Goal: Information Seeking & Learning: Learn about a topic

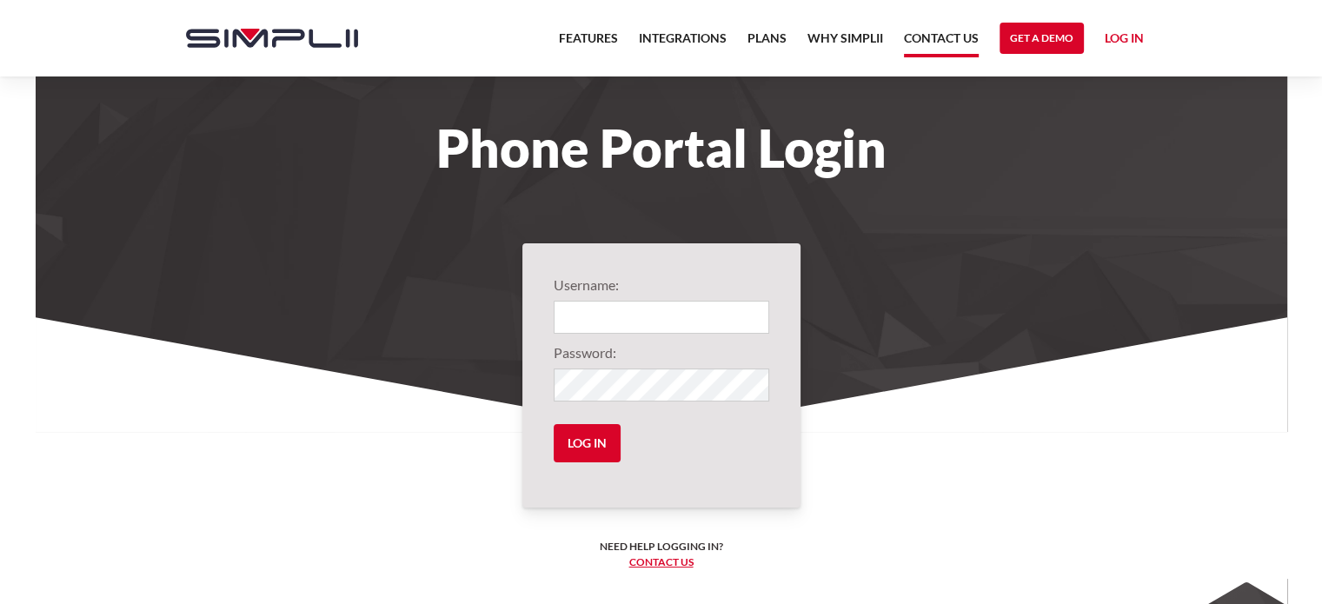
type input "1001@QuteInsulation"
drag, startPoint x: 925, startPoint y: 34, endPoint x: 901, endPoint y: 39, distance: 24.9
click at [901, 39] on nav "Features Integrations PRoducts Plans Why Simplii Contact US Master Agreement Ge…" at bounding box center [851, 38] width 606 height 76
click at [914, 39] on link "Contact US" at bounding box center [941, 43] width 75 height 30
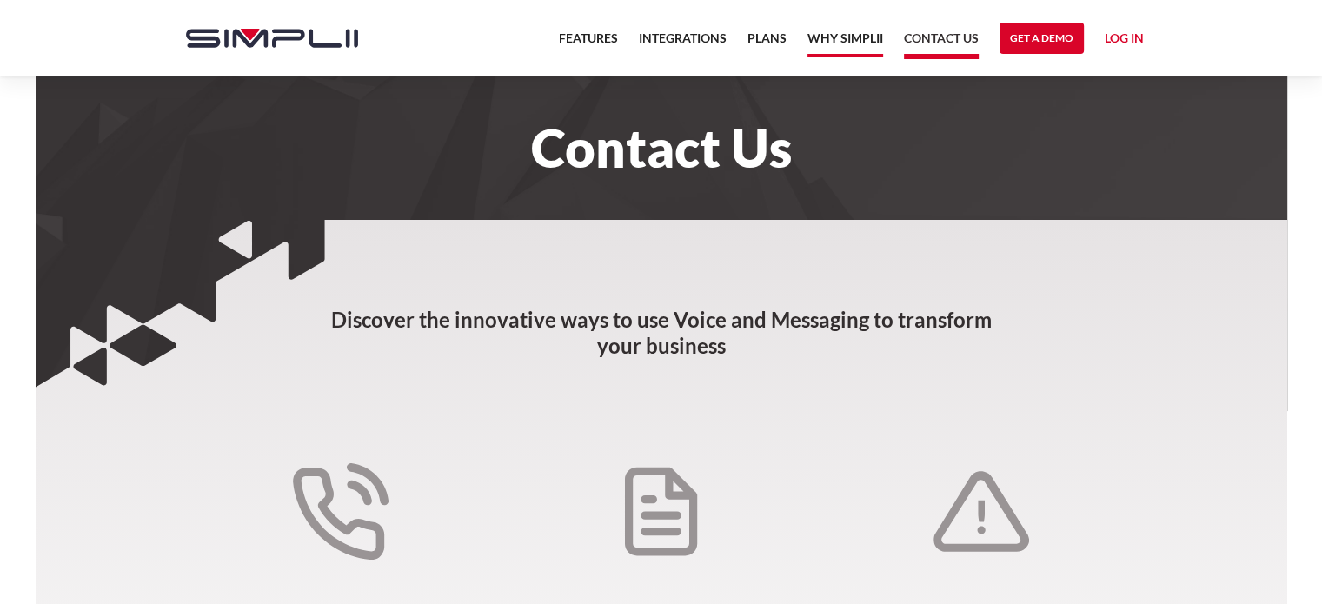
click at [848, 40] on link "Why Simplii" at bounding box center [846, 43] width 76 height 30
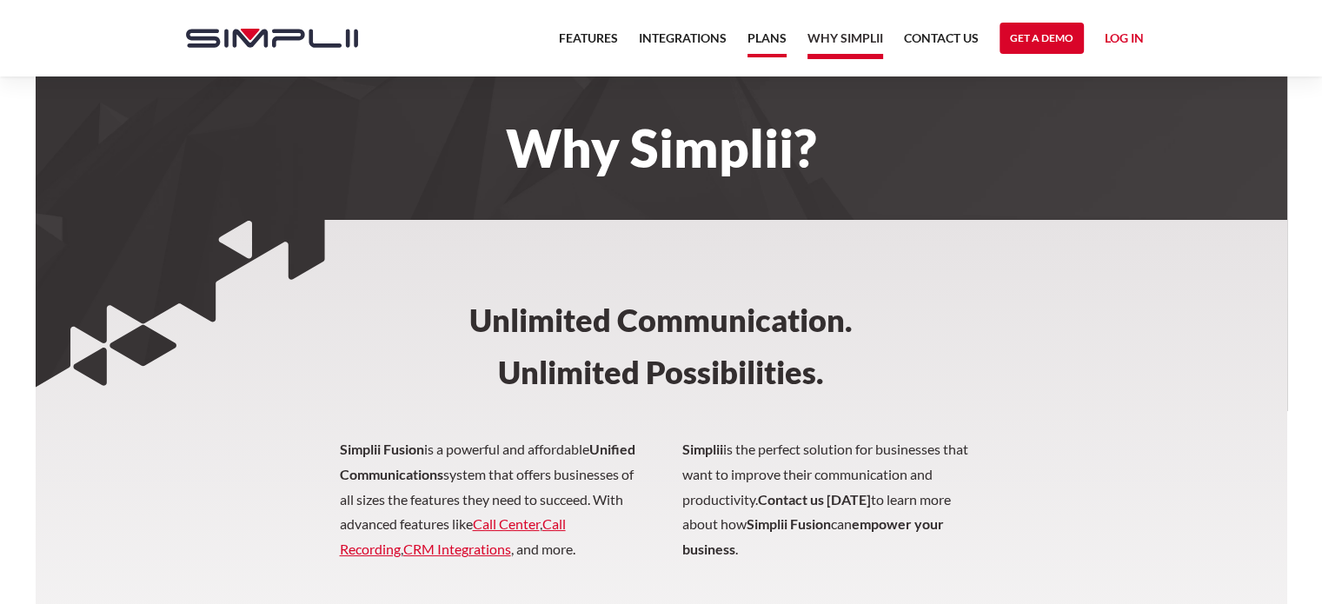
click at [759, 41] on link "Plans" at bounding box center [767, 43] width 39 height 30
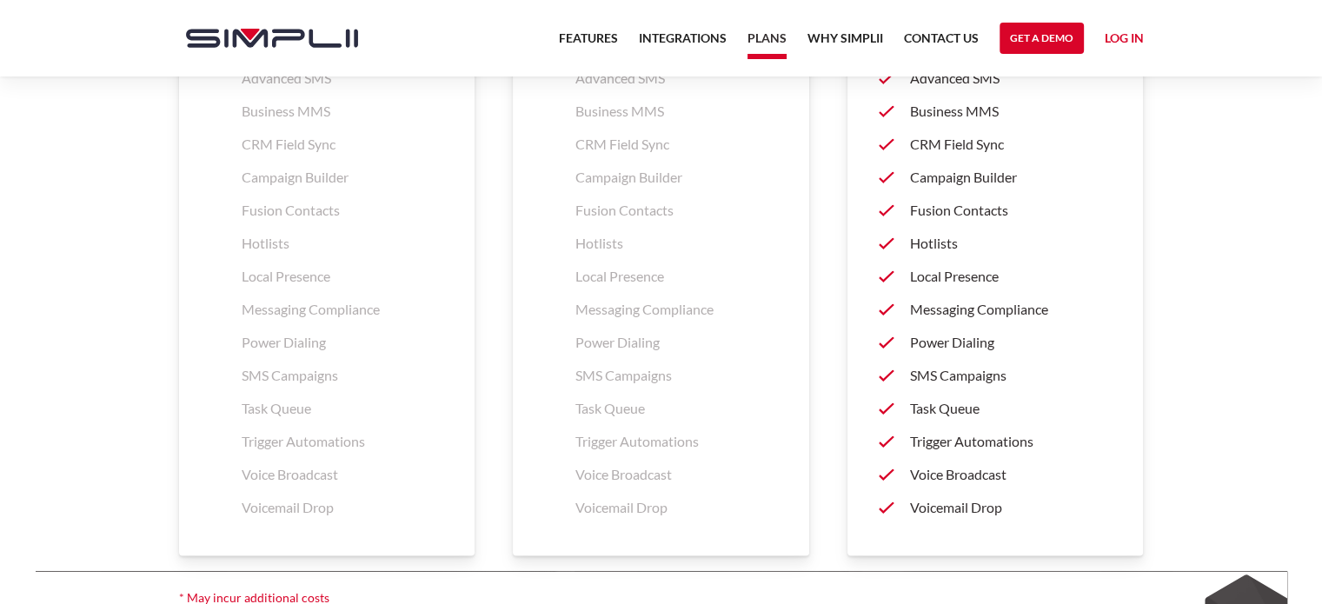
scroll to position [2747, 0]
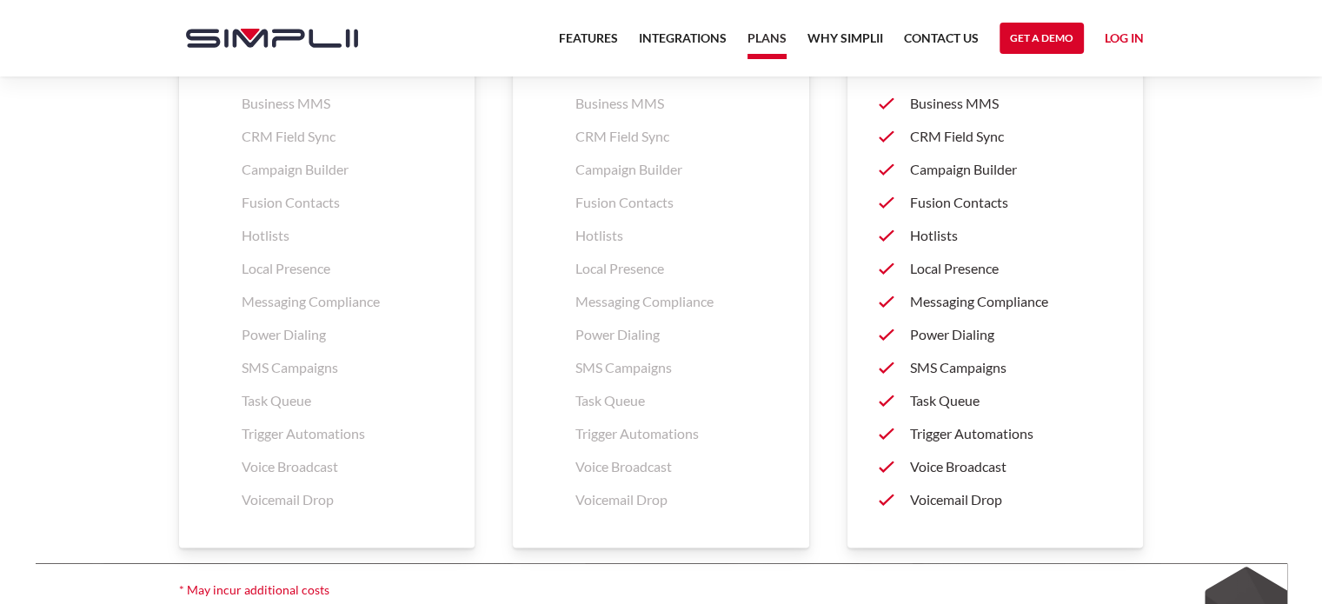
click at [930, 431] on p "Trigger Automations" at bounding box center [1011, 433] width 203 height 21
click at [961, 428] on p "Trigger Automations" at bounding box center [1011, 433] width 203 height 21
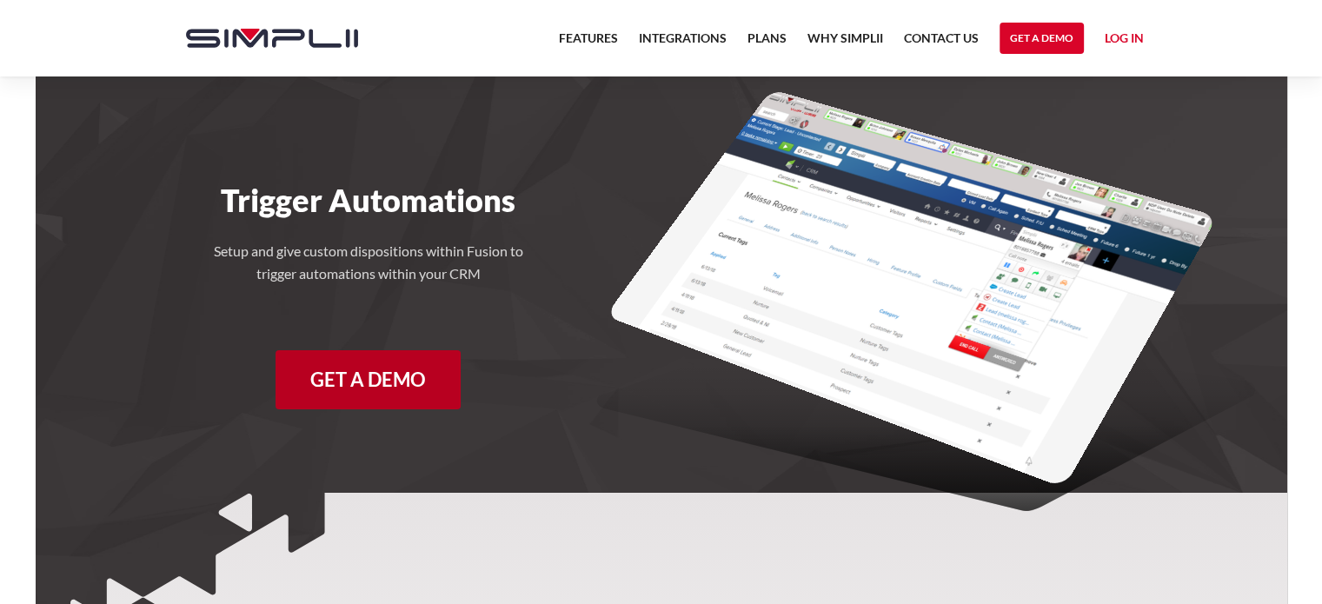
click at [388, 371] on link "Get a Demo" at bounding box center [368, 379] width 185 height 59
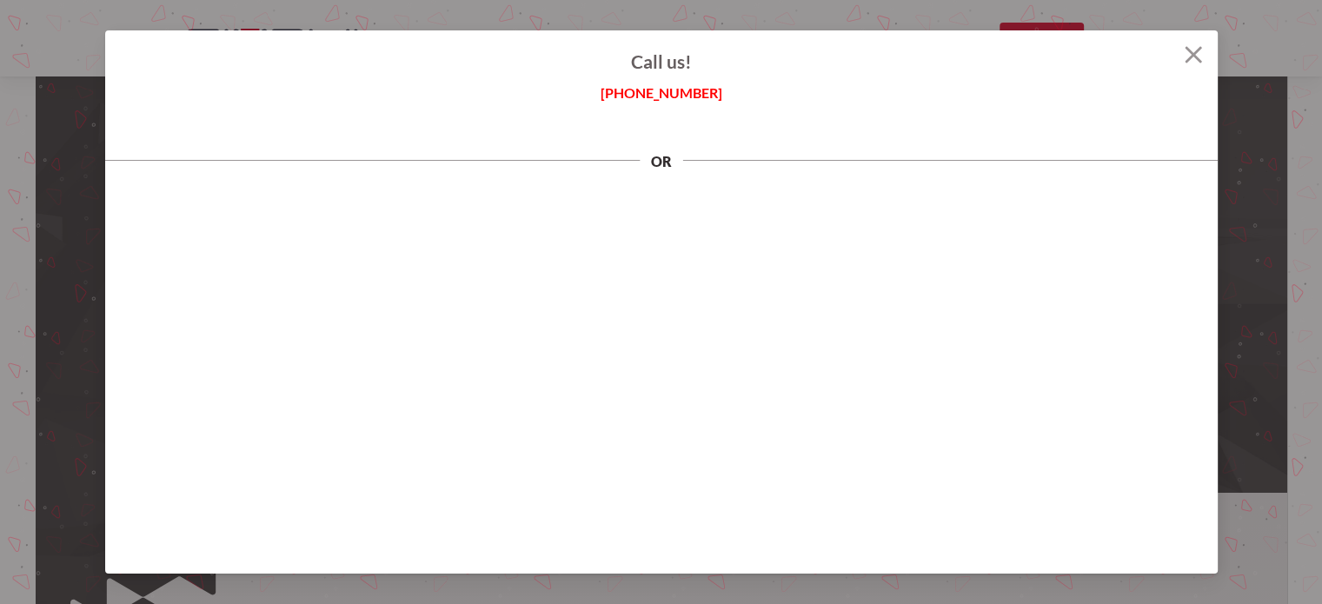
click at [1194, 60] on img at bounding box center [1193, 54] width 17 height 17
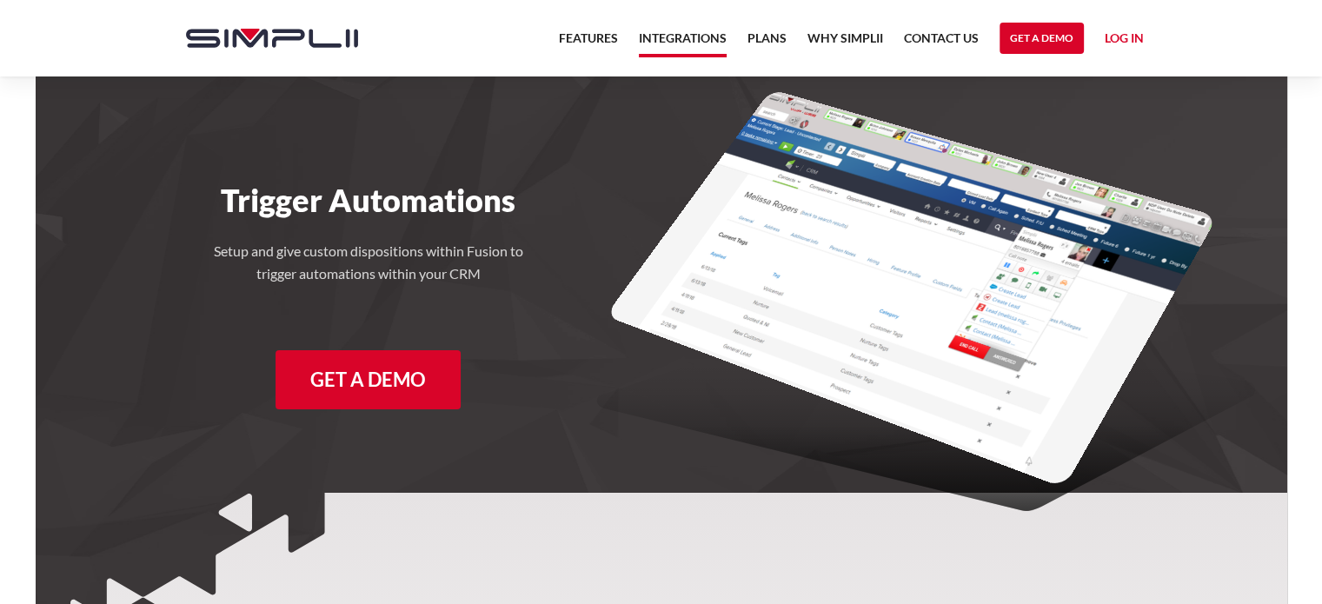
click at [650, 34] on link "Integrations" at bounding box center [683, 43] width 88 height 30
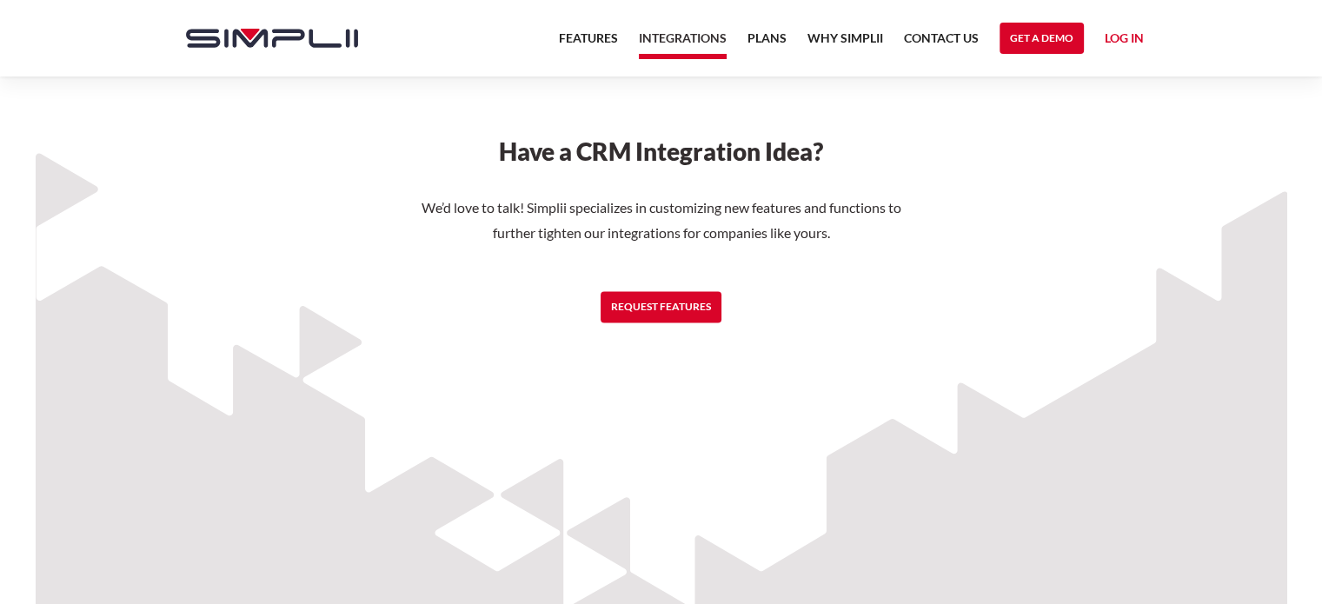
scroll to position [2868, 0]
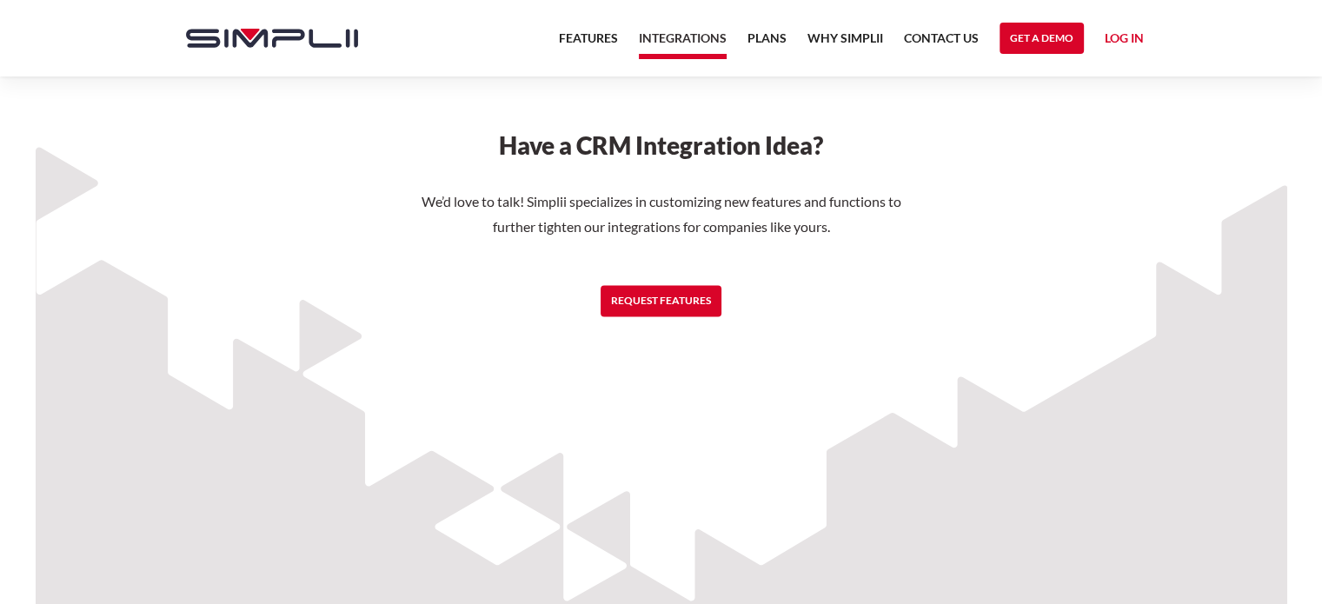
click at [1120, 37] on link "Log in" at bounding box center [1124, 41] width 39 height 26
